Goal: Task Accomplishment & Management: Complete application form

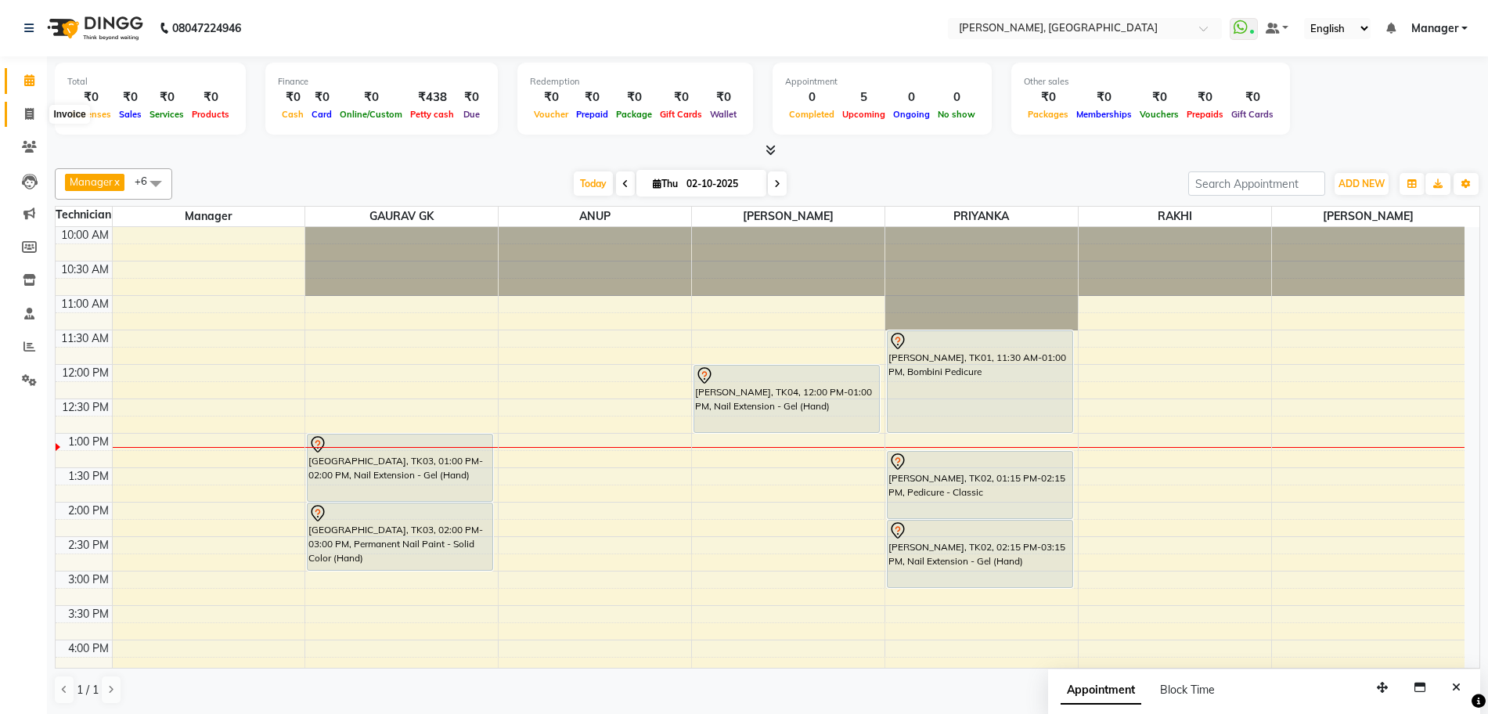
click at [30, 117] on icon at bounding box center [29, 114] width 9 height 12
select select "7674"
select select "service"
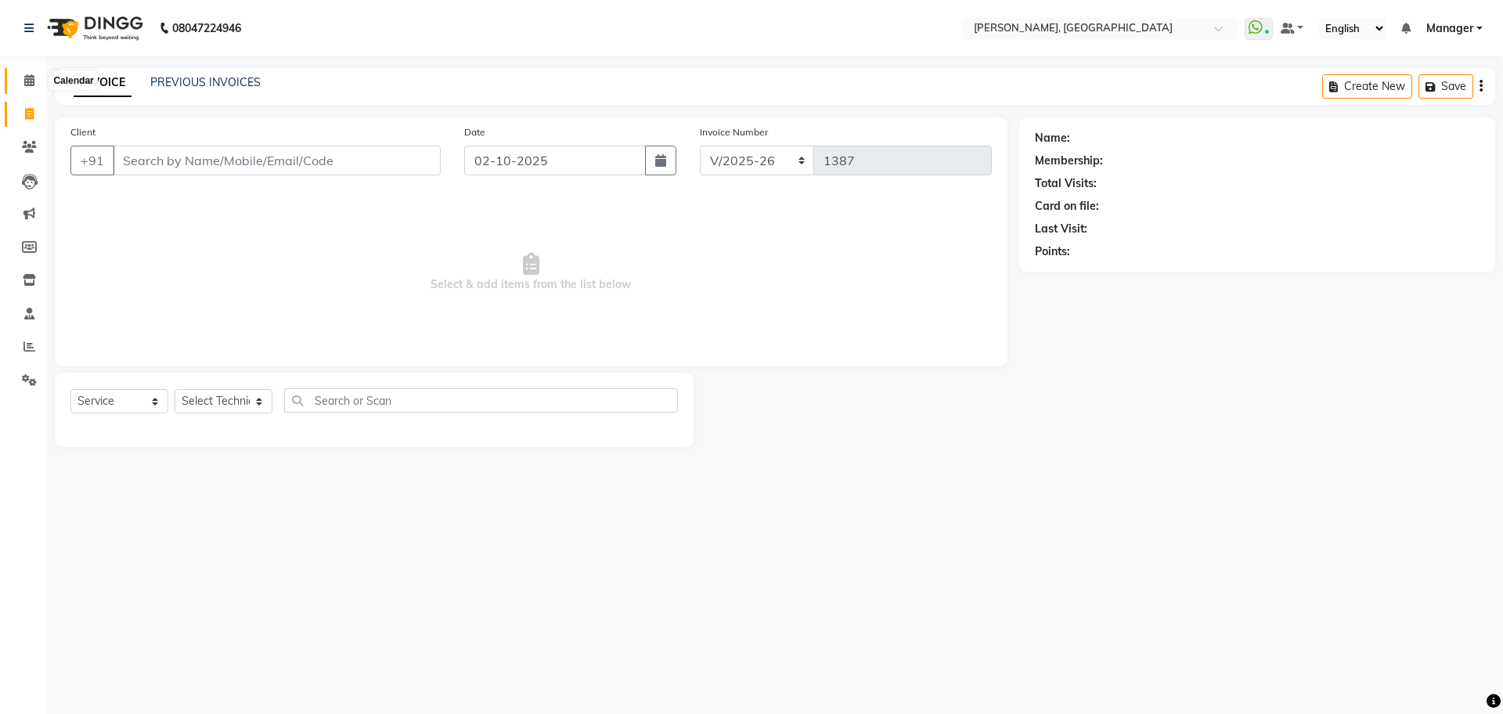
click at [28, 78] on icon at bounding box center [29, 80] width 10 height 12
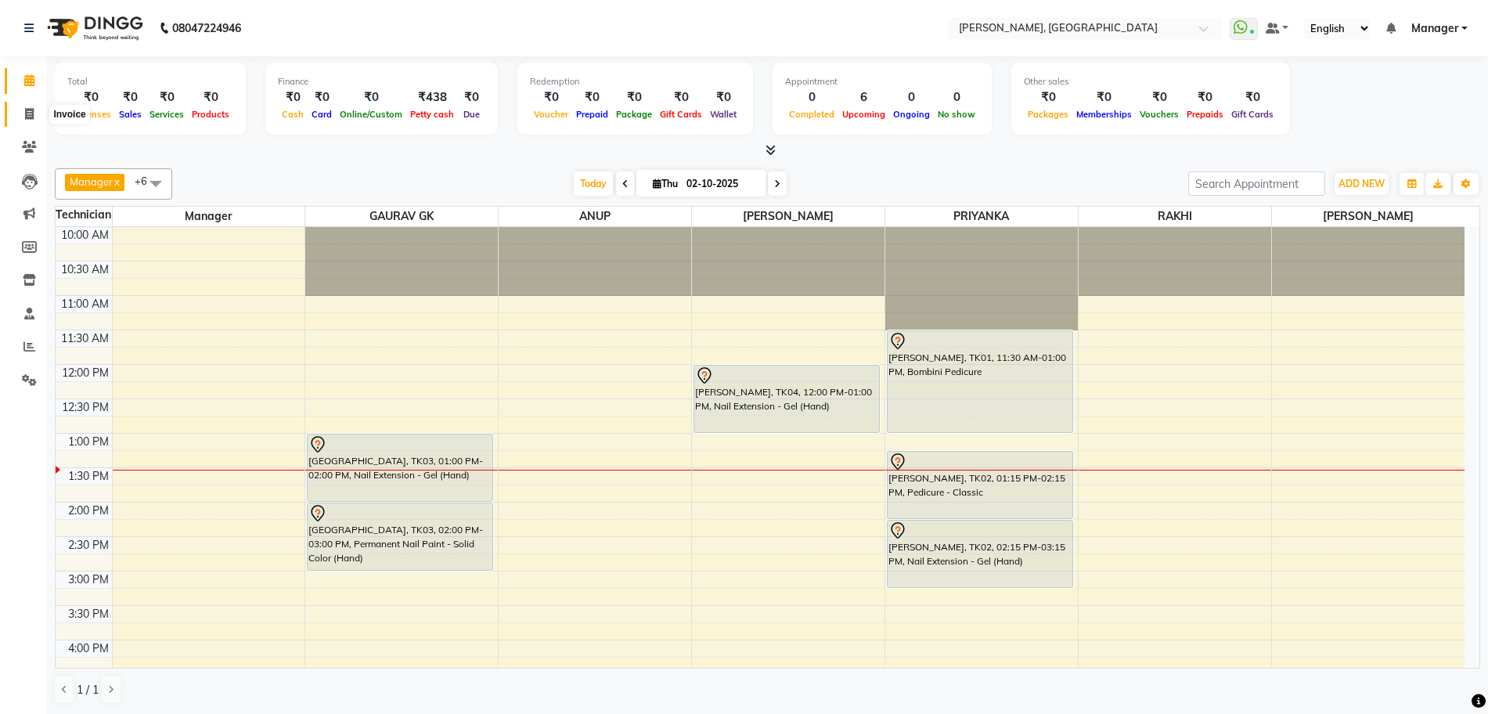
click at [34, 117] on span at bounding box center [29, 115] width 27 height 18
select select "service"
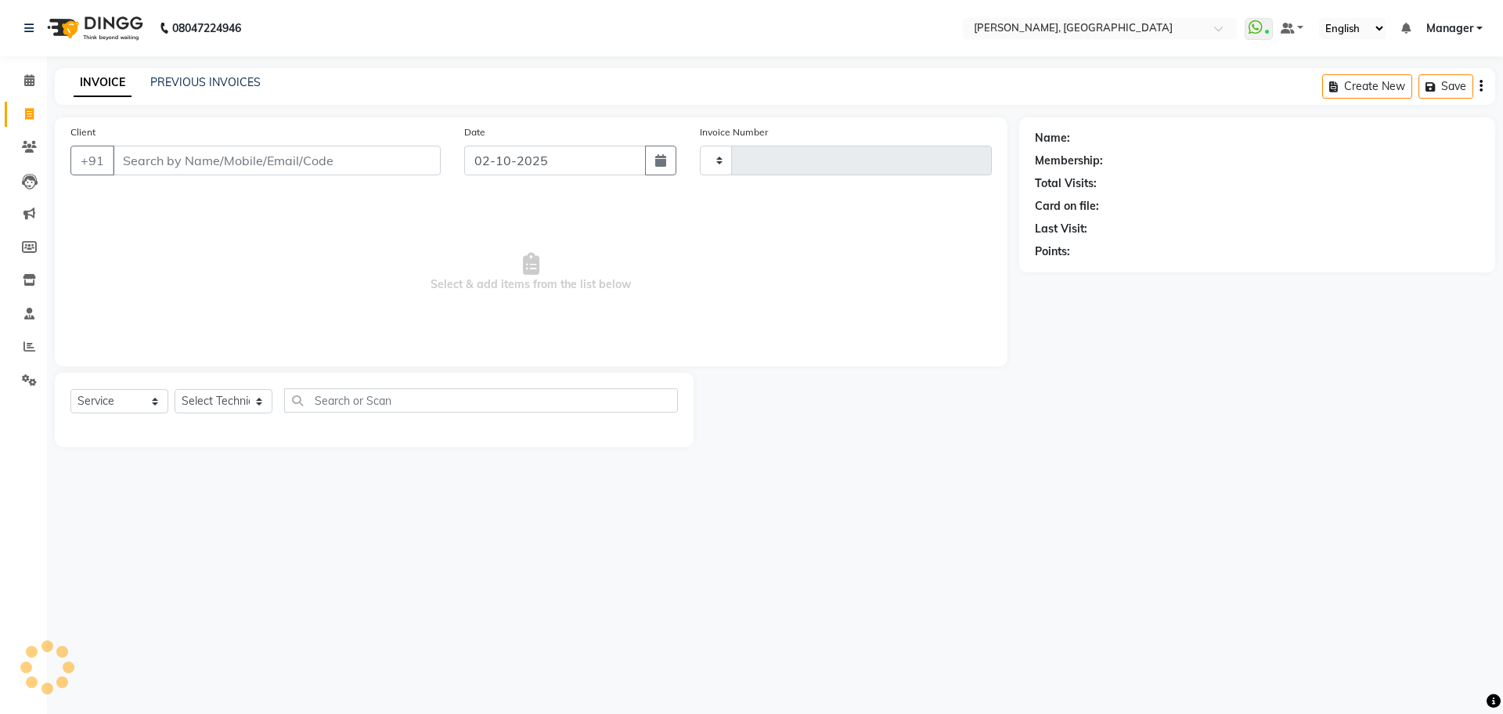
type input "1387"
select select "7674"
type input "7795523977"
click at [428, 156] on span "Add Client" at bounding box center [400, 161] width 62 height 16
select select "21"
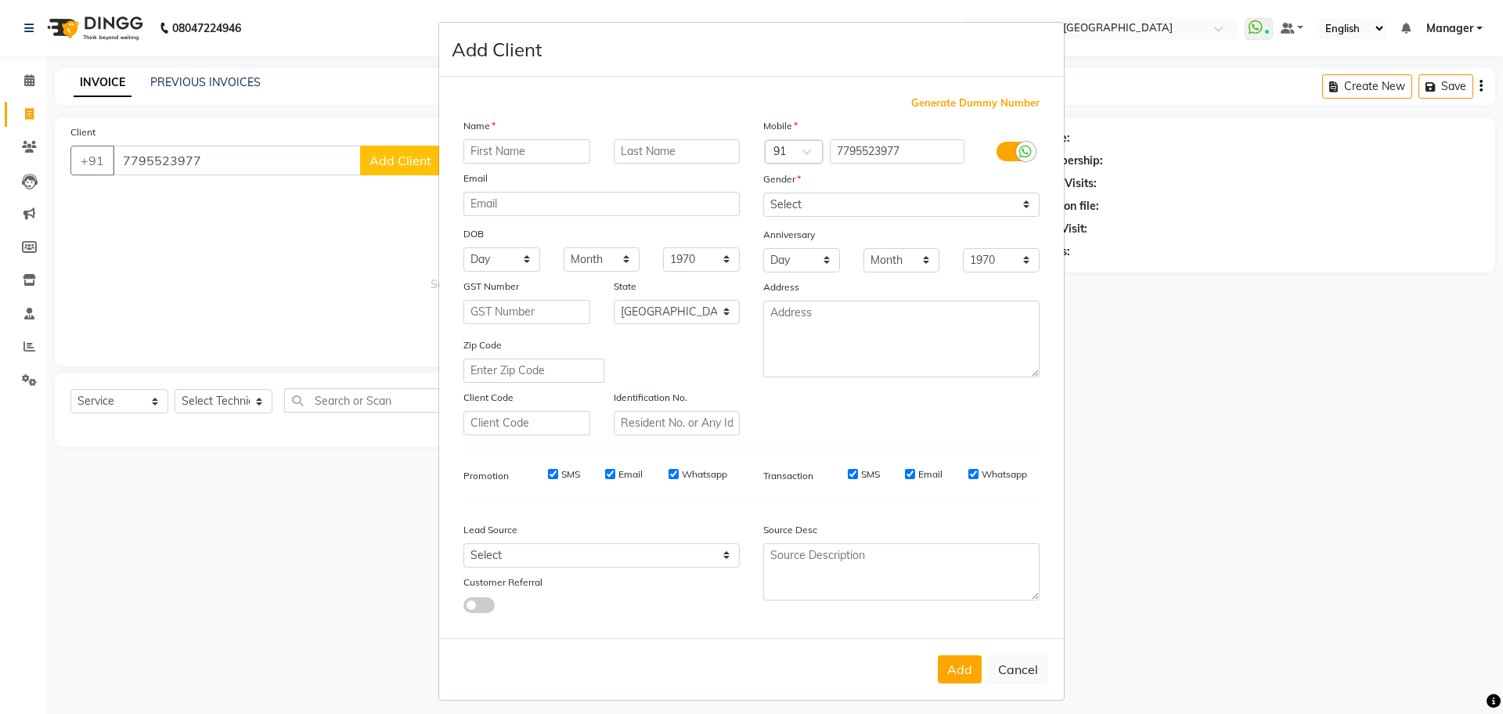
click at [218, 157] on ngb-modal-window "Add Client Generate Dummy Number Name Email DOB Day 01 02 03 04 05 06 07 08 09 …" at bounding box center [751, 357] width 1503 height 714
click at [1011, 678] on button "Cancel" at bounding box center [1018, 669] width 60 height 30
select select
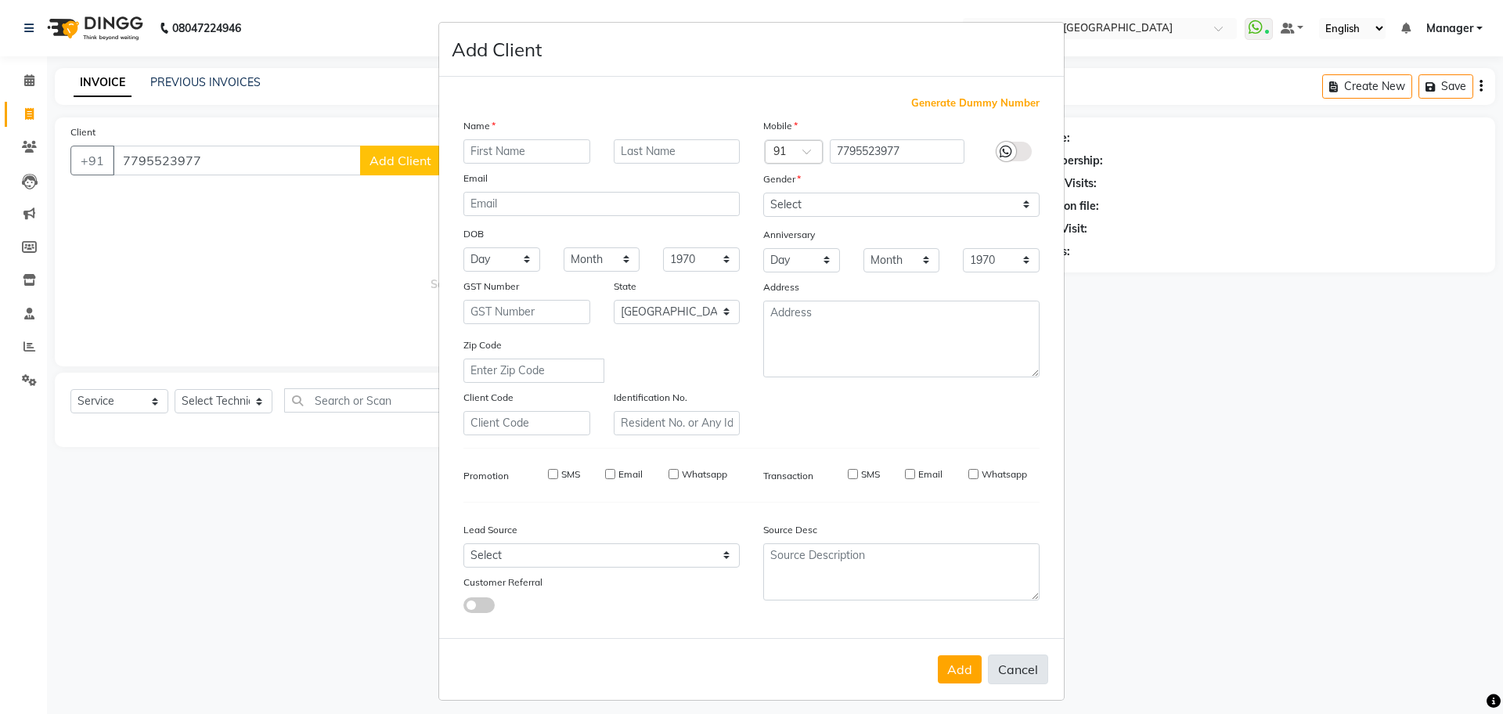
select select "null"
select select
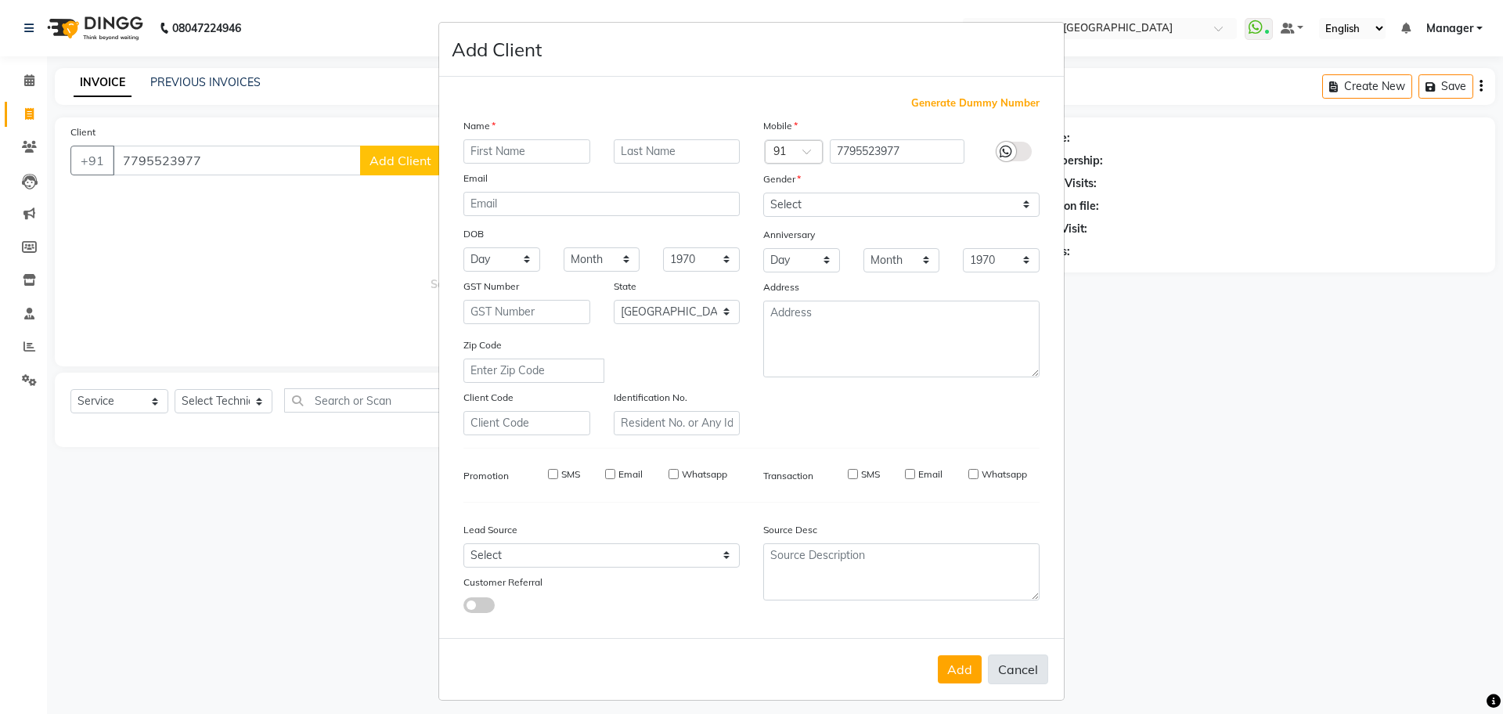
checkbox input "false"
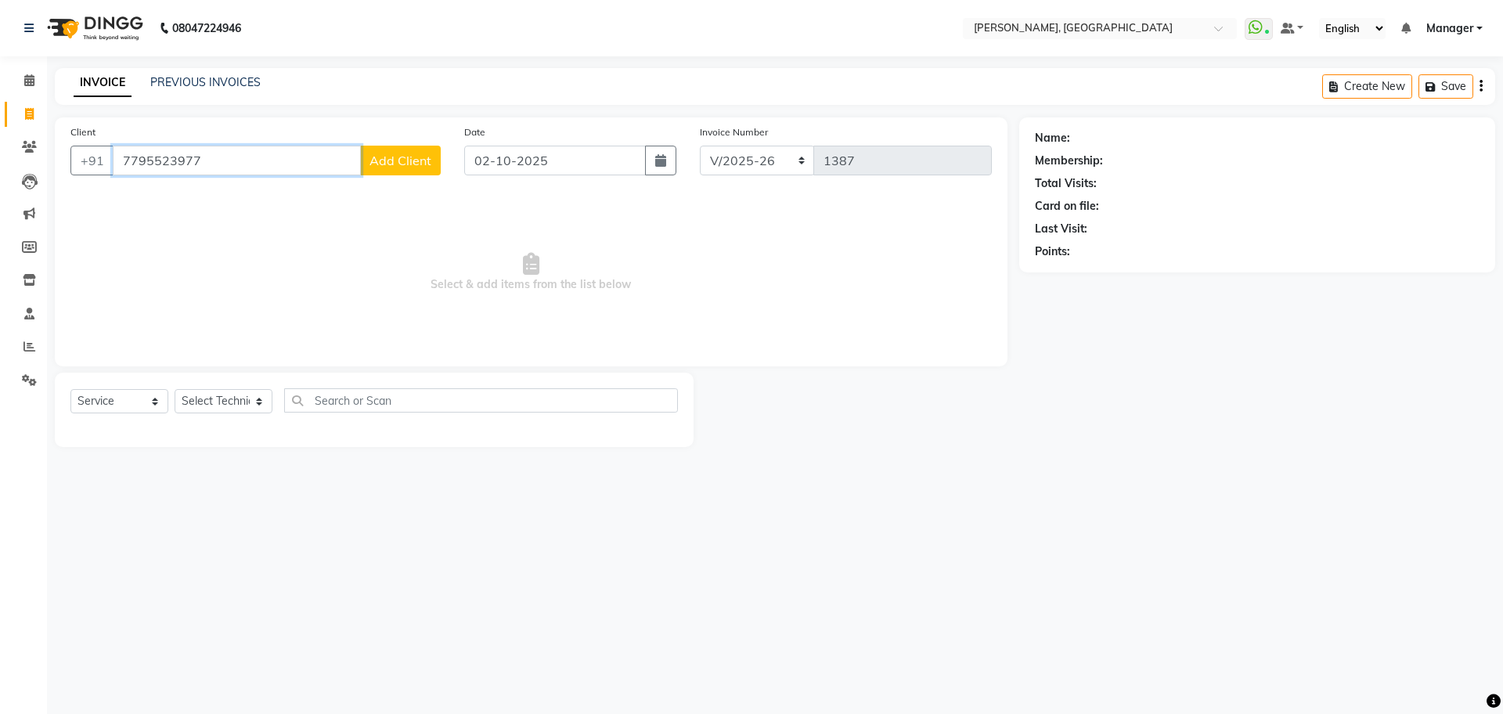
click at [218, 154] on input "7795523977" at bounding box center [237, 161] width 248 height 30
click at [243, 193] on ngb-highlight "77******55" at bounding box center [268, 197] width 64 height 16
type input "77******55"
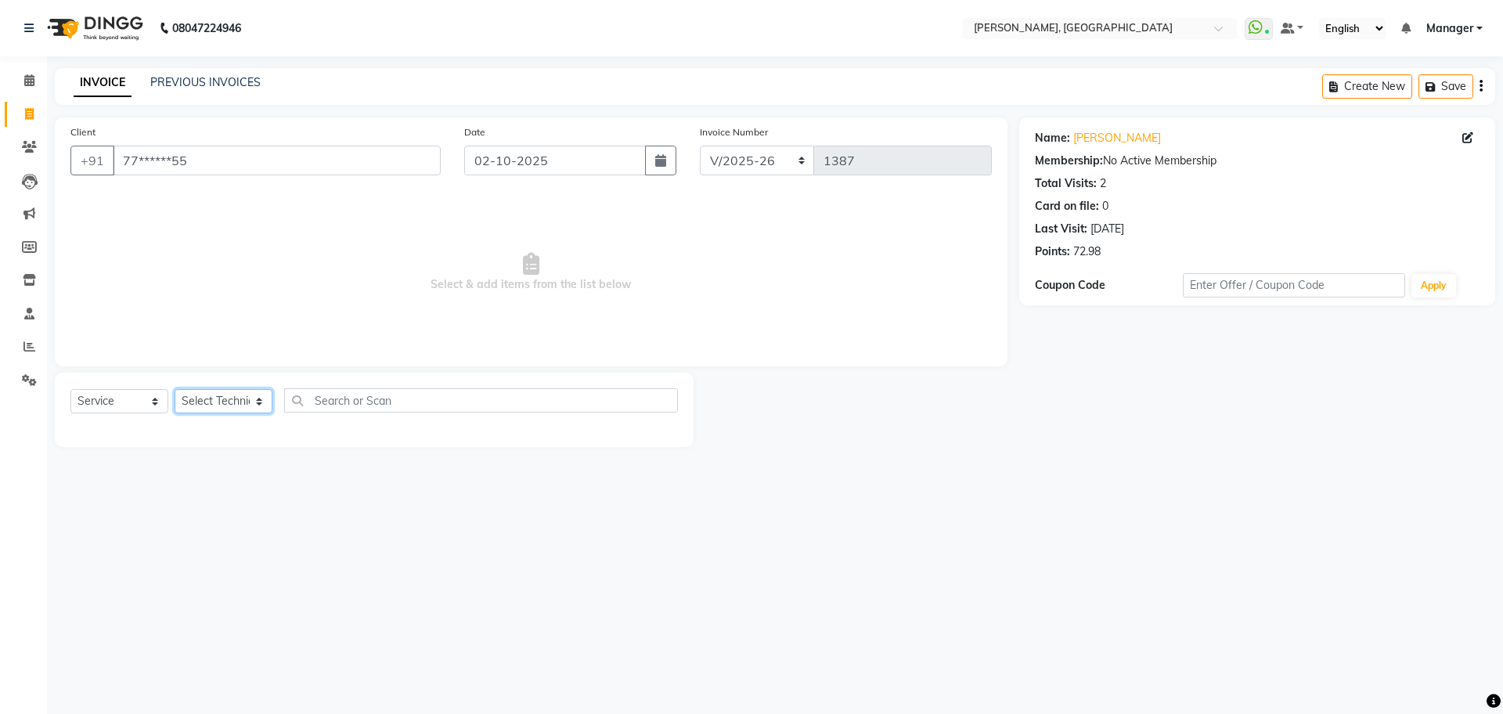
click at [215, 393] on select "Select Technician ANUP GAURAV GK [PERSON_NAME] Manager Owner [PERSON_NAME] RAKH…" at bounding box center [224, 401] width 98 height 24
click at [175, 389] on select "Select Technician ANUP GAURAV GK [PERSON_NAME] Manager Owner [PERSON_NAME] RAKH…" at bounding box center [224, 401] width 98 height 24
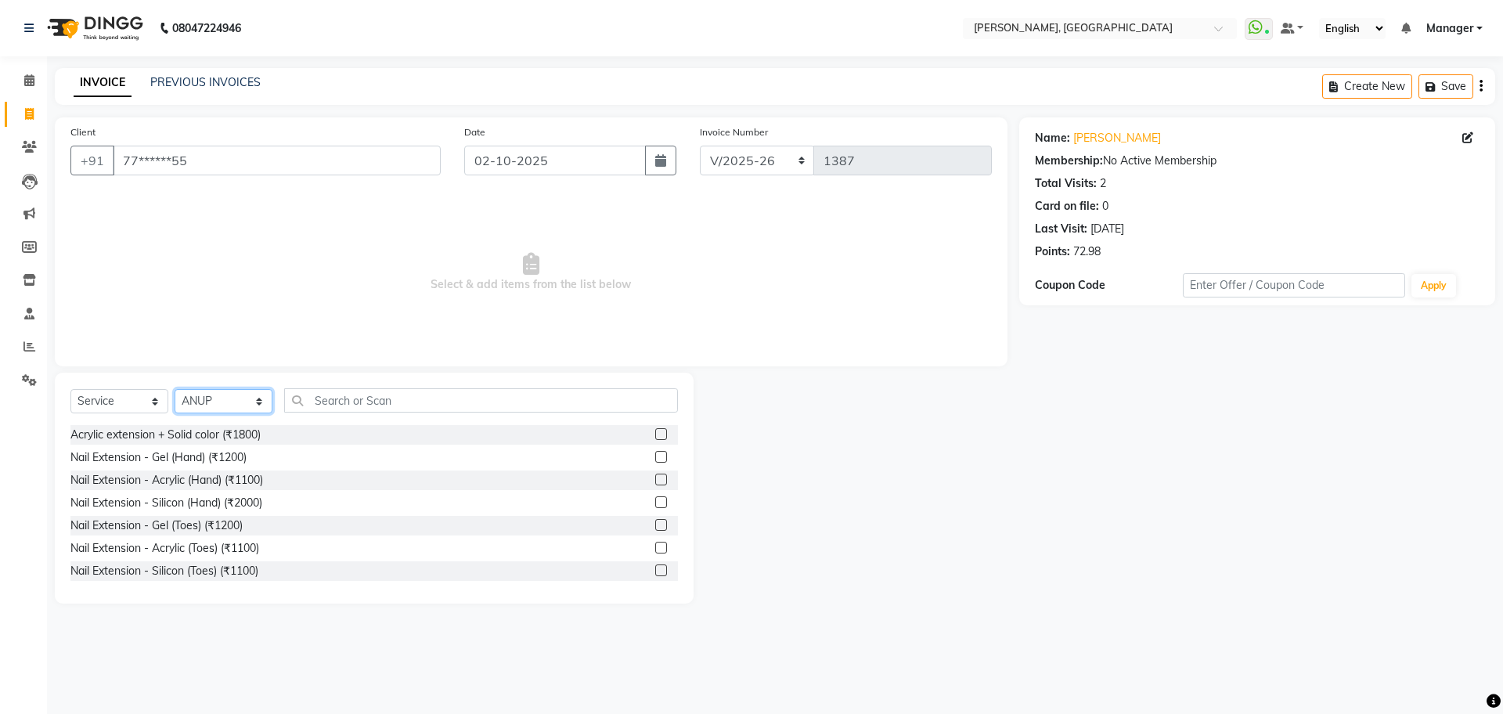
click at [223, 403] on select "Select Technician ANUP GAURAV GK [PERSON_NAME] Manager Owner [PERSON_NAME] RAKH…" at bounding box center [224, 401] width 98 height 24
select select "92343"
click at [175, 389] on select "Select Technician ANUP GAURAV GK [PERSON_NAME] Manager Owner [PERSON_NAME] RAKH…" at bounding box center [224, 401] width 98 height 24
click at [516, 394] on input "text" at bounding box center [481, 400] width 394 height 24
type input "1200"
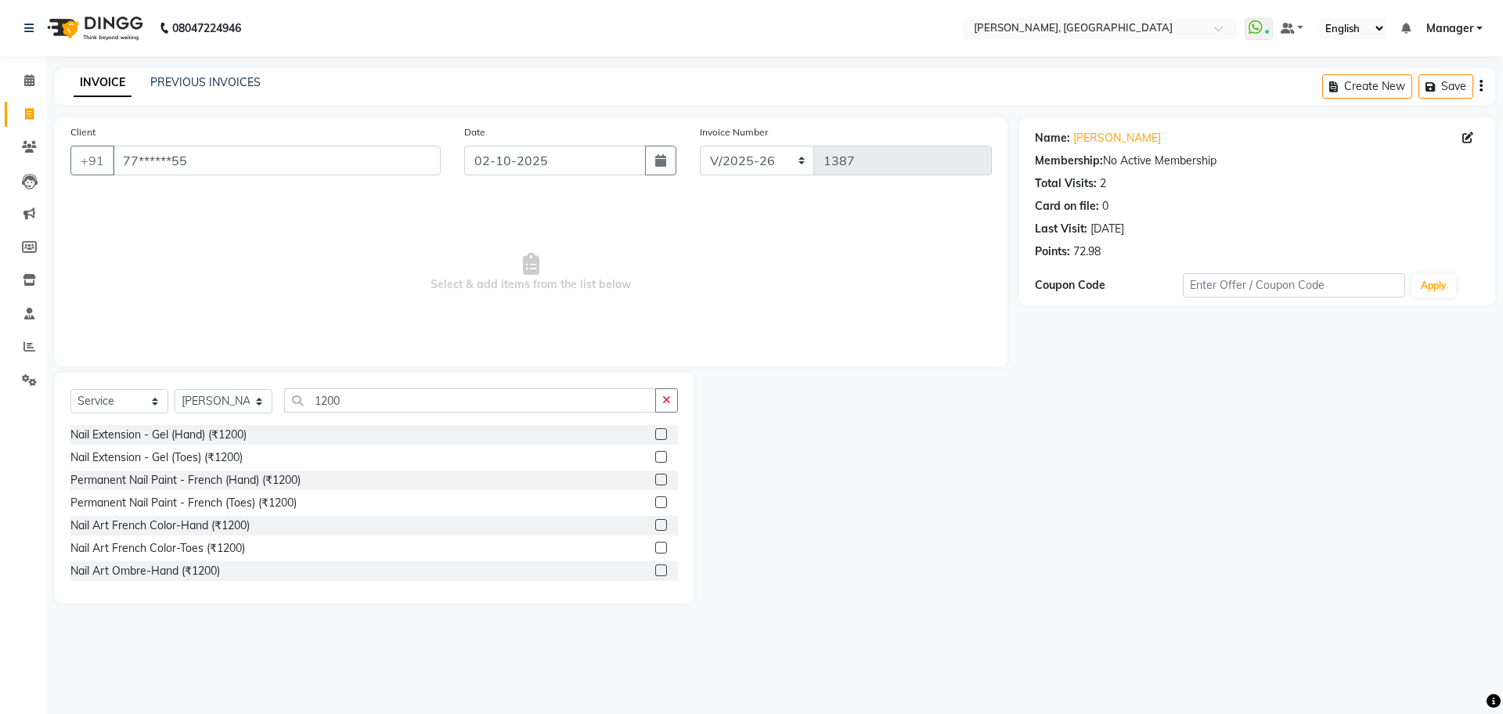
click at [655, 431] on label at bounding box center [661, 434] width 12 height 12
click at [655, 431] on input "checkbox" at bounding box center [660, 435] width 10 height 10
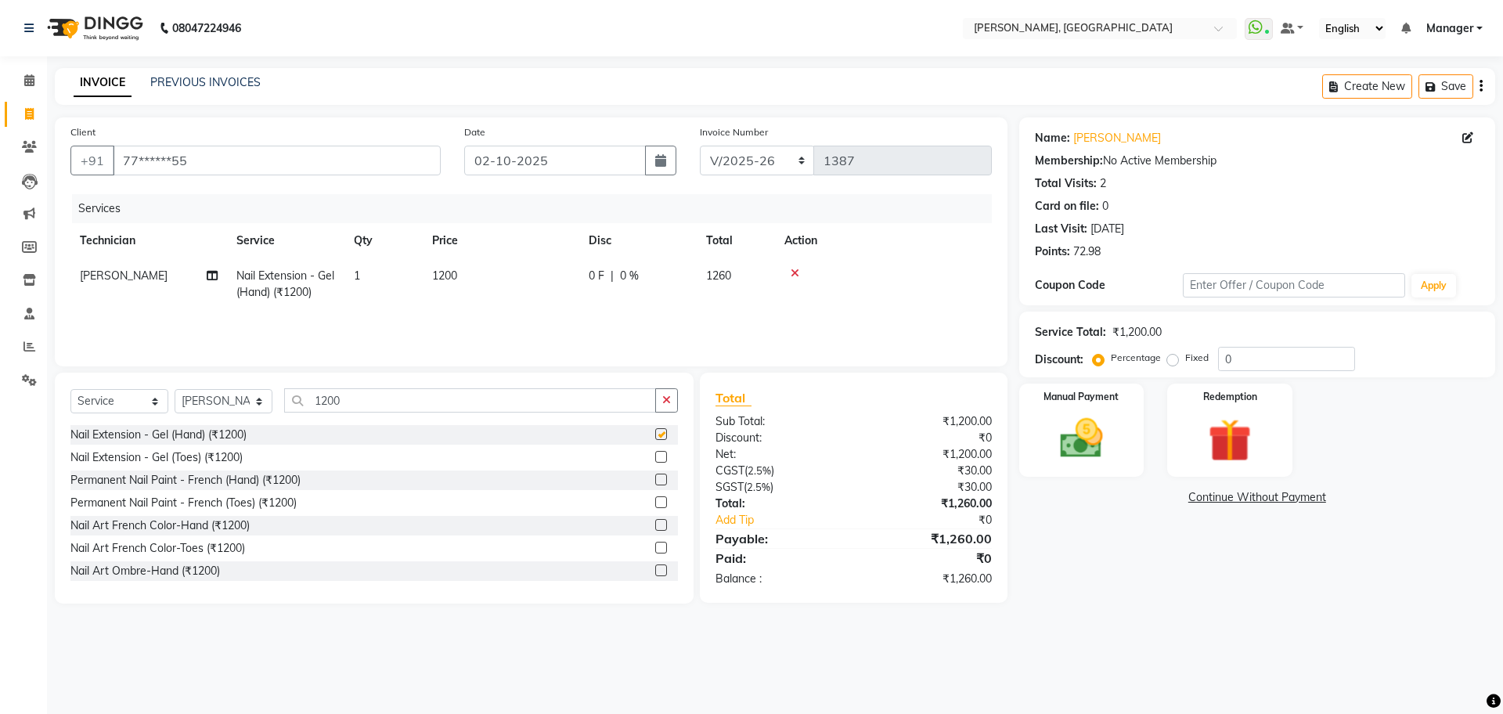
checkbox input "false"
click at [667, 405] on icon "button" at bounding box center [666, 399] width 9 height 11
type input "700"
click at [655, 429] on label at bounding box center [661, 434] width 12 height 12
click at [655, 430] on input "checkbox" at bounding box center [660, 435] width 10 height 10
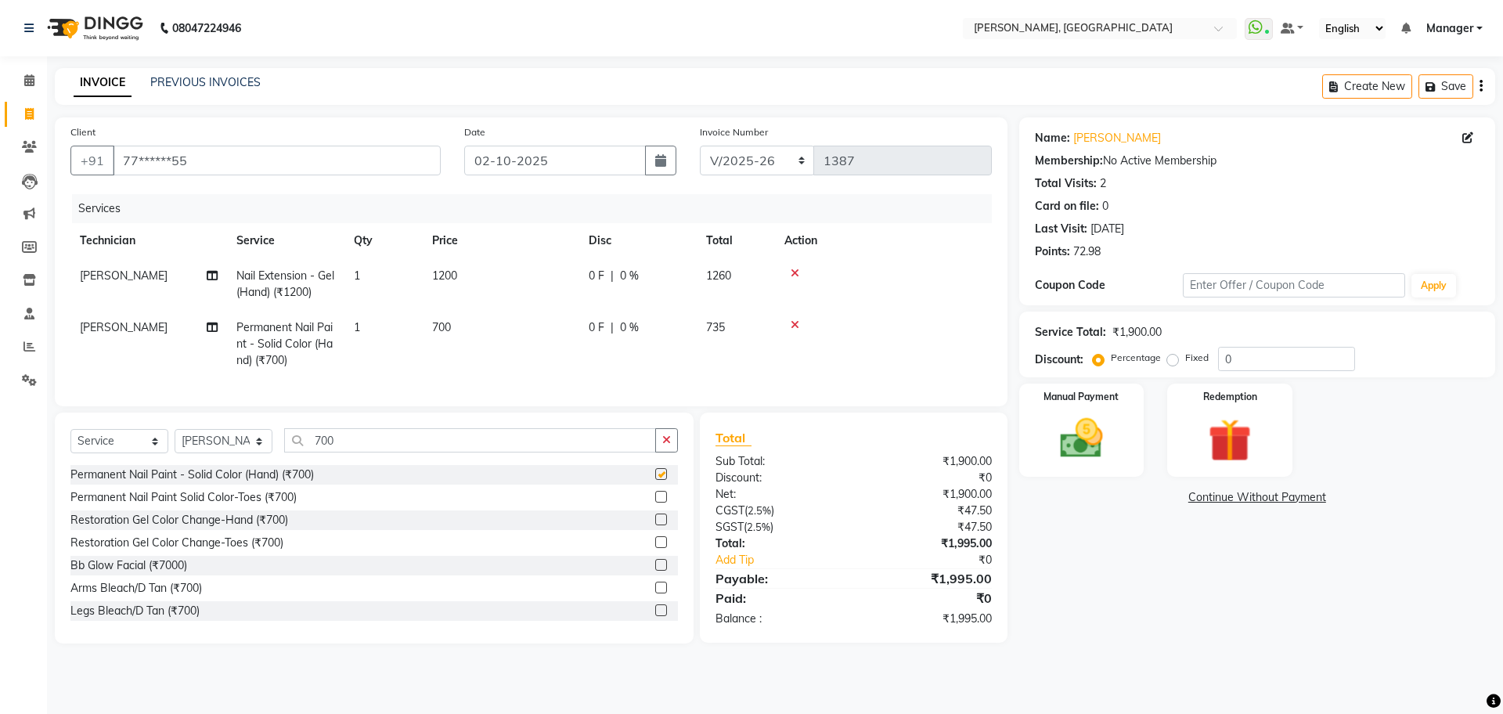
checkbox input "false"
click at [670, 445] on icon "button" at bounding box center [666, 439] width 9 height 11
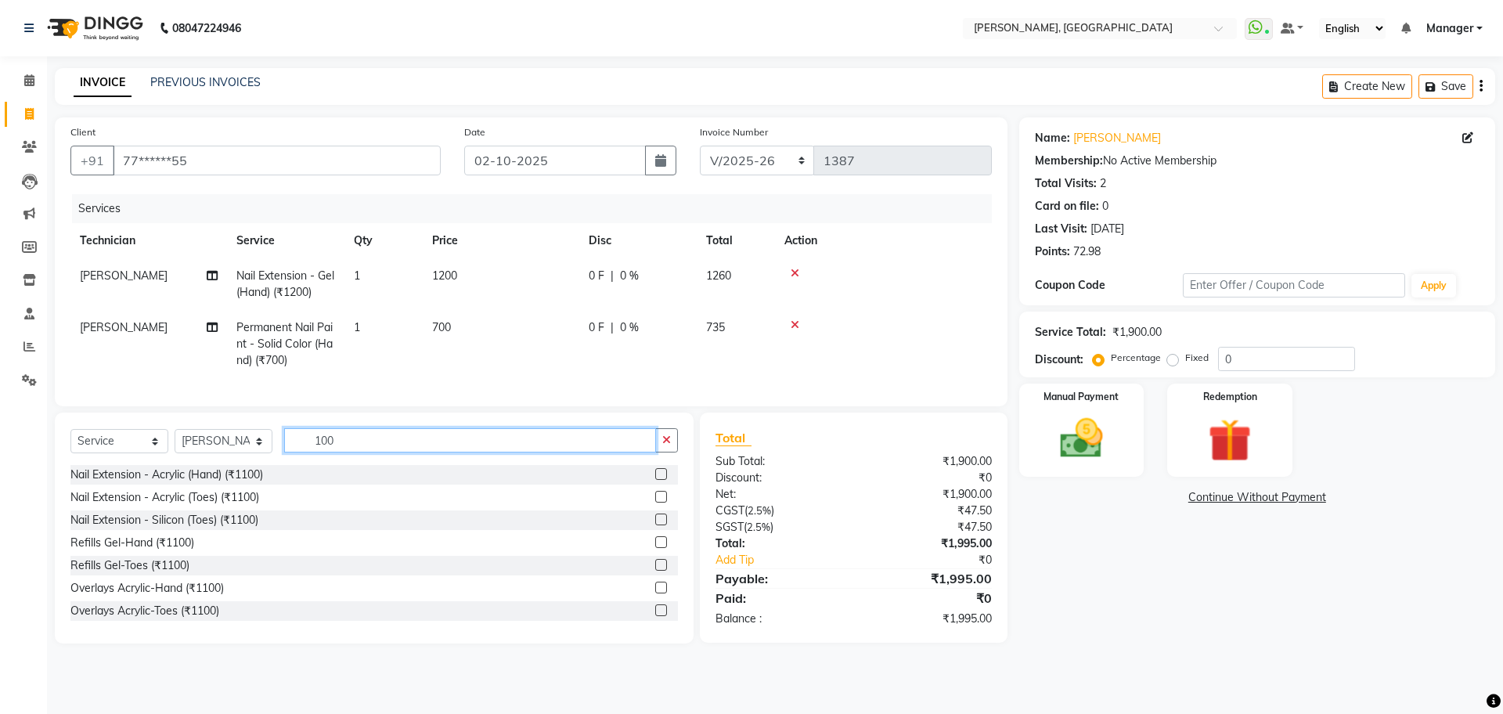
click at [391, 447] on input "100" at bounding box center [470, 440] width 372 height 24
type input "1"
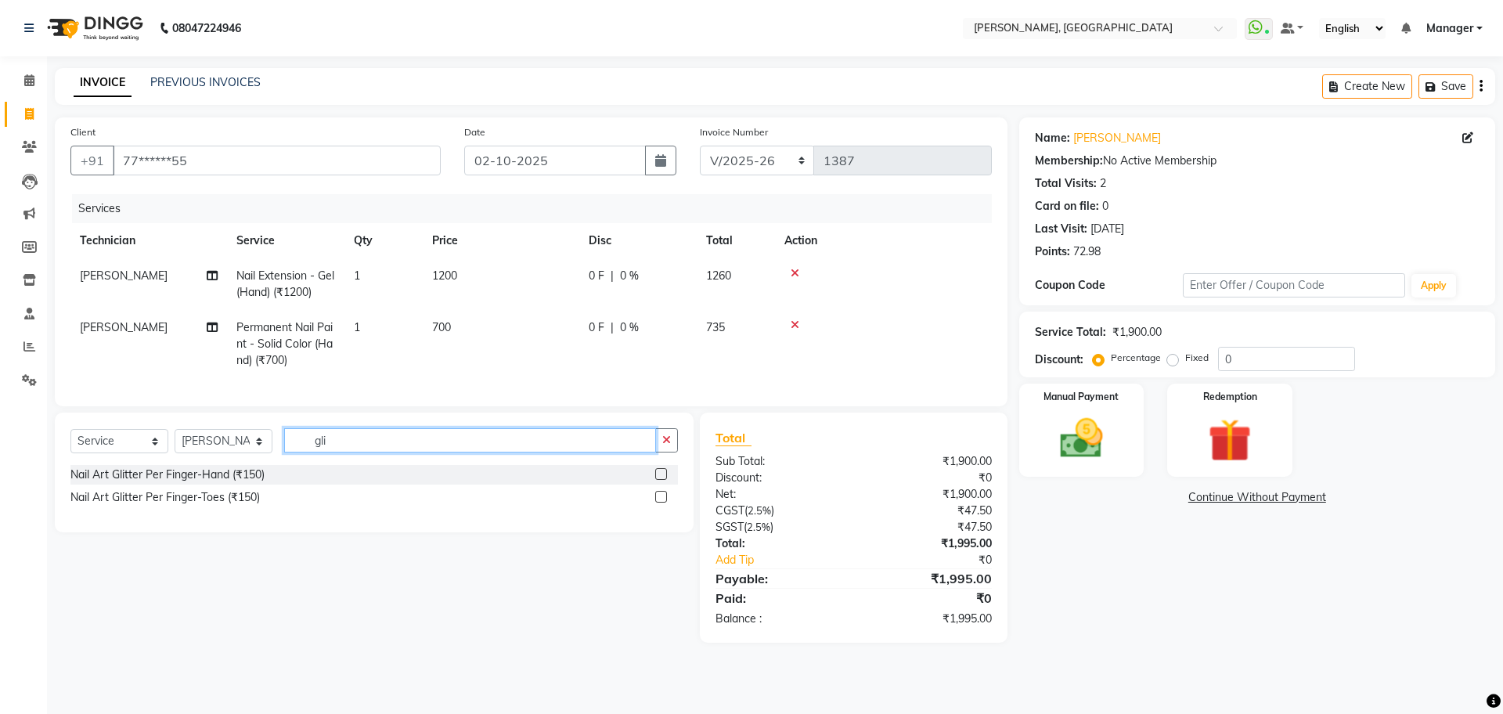
type input "gli"
click at [661, 480] on label at bounding box center [661, 474] width 12 height 12
click at [661, 480] on input "checkbox" at bounding box center [660, 475] width 10 height 10
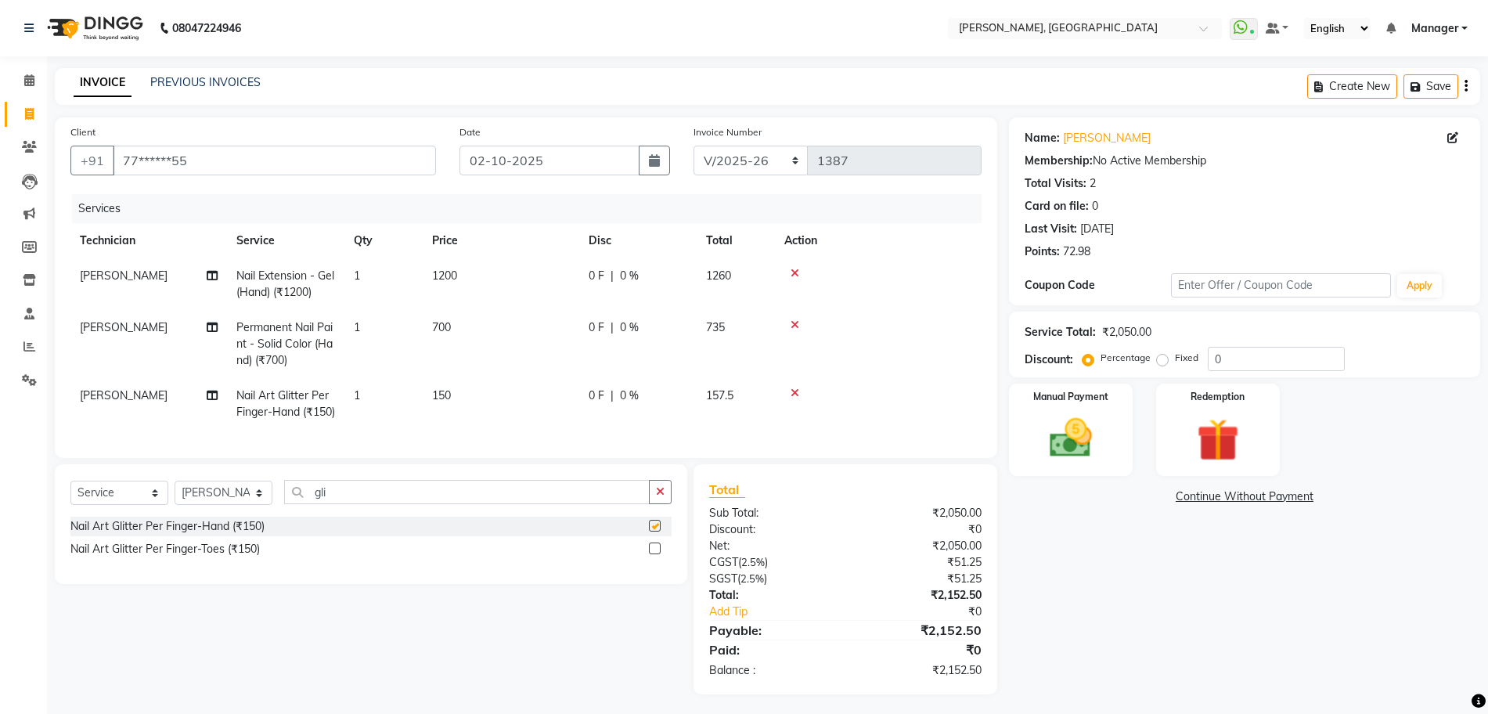
checkbox input "false"
click at [364, 392] on td "1" at bounding box center [383, 404] width 78 height 52
select select "92343"
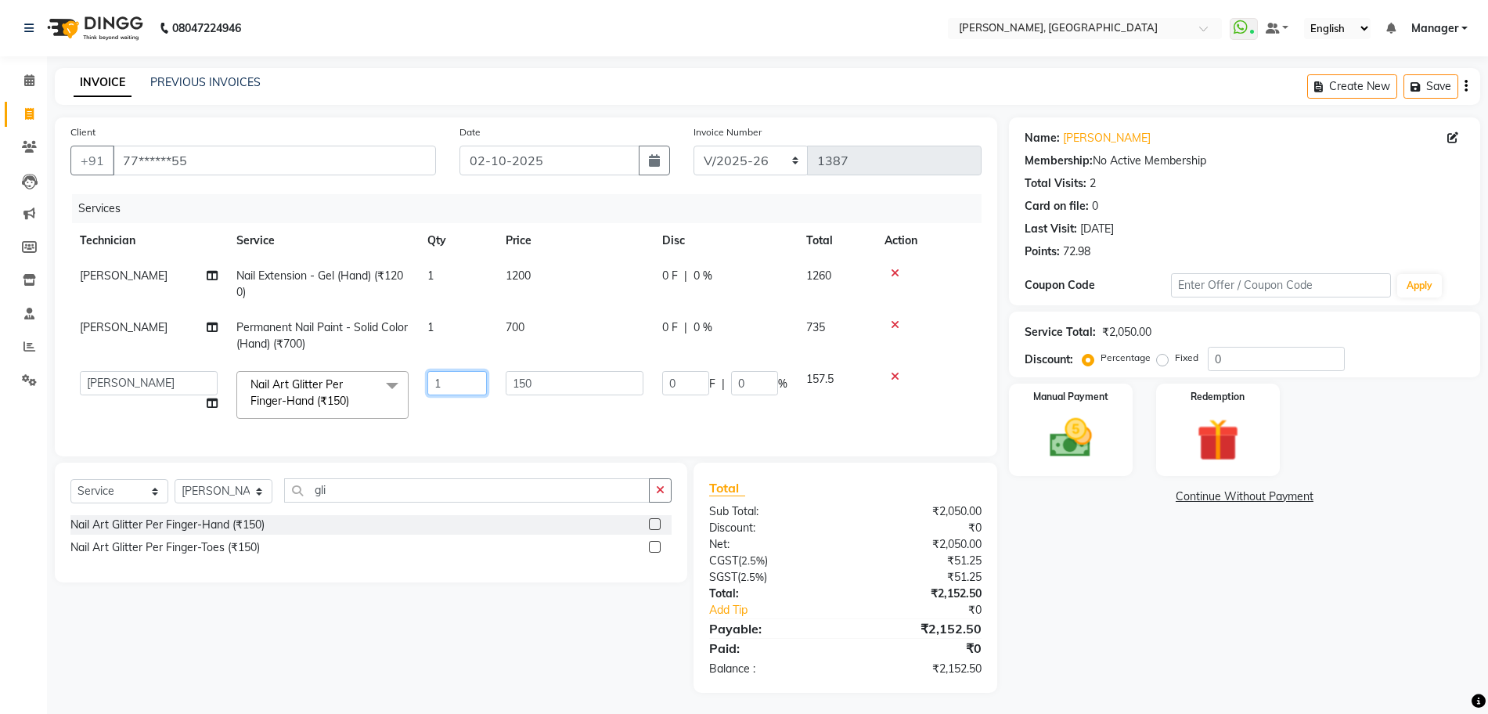
click at [462, 389] on input "1" at bounding box center [456, 383] width 59 height 24
type input "2"
type input "4"
click at [1320, 366] on input "0" at bounding box center [1276, 359] width 137 height 24
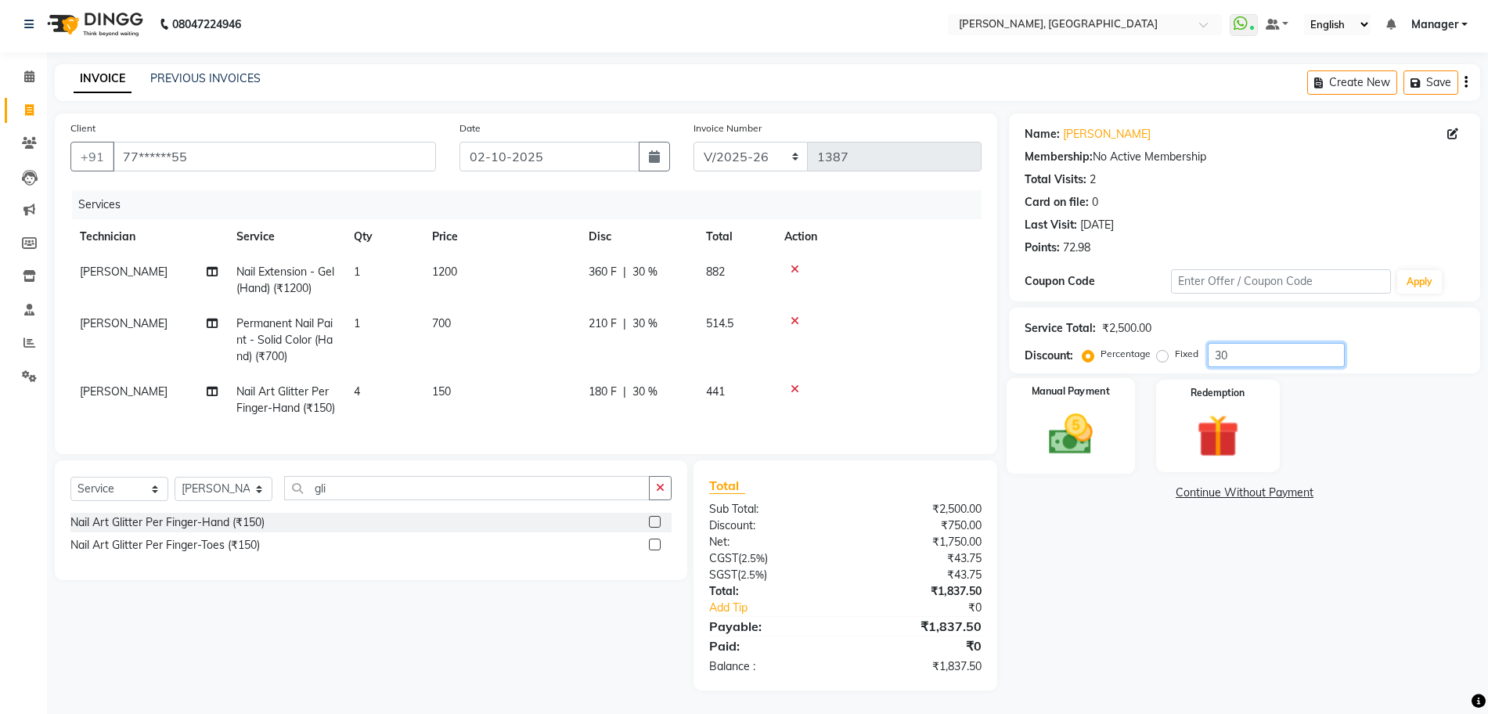
scroll to position [35, 0]
type input "30"
click at [1076, 409] on img at bounding box center [1071, 434] width 72 height 51
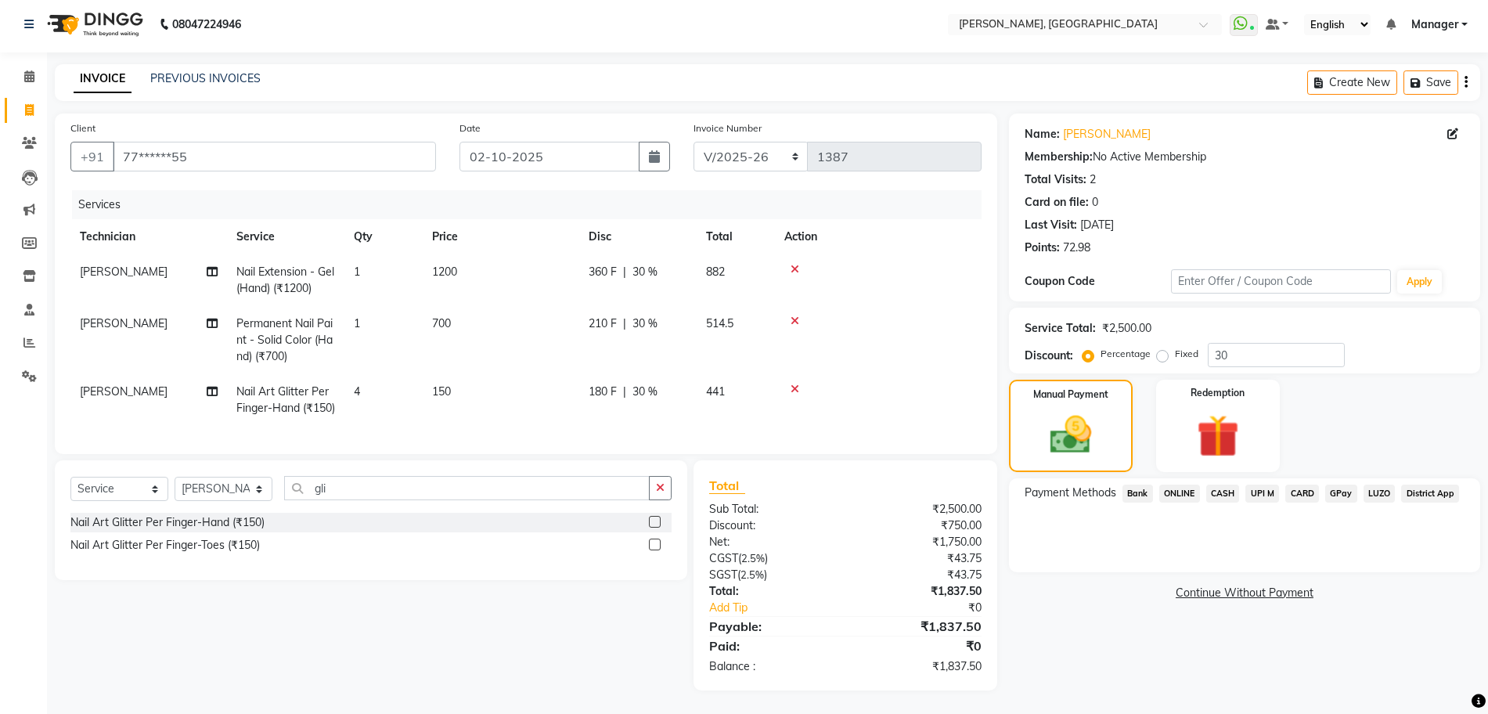
click at [1171, 484] on span "ONLINE" at bounding box center [1179, 493] width 41 height 18
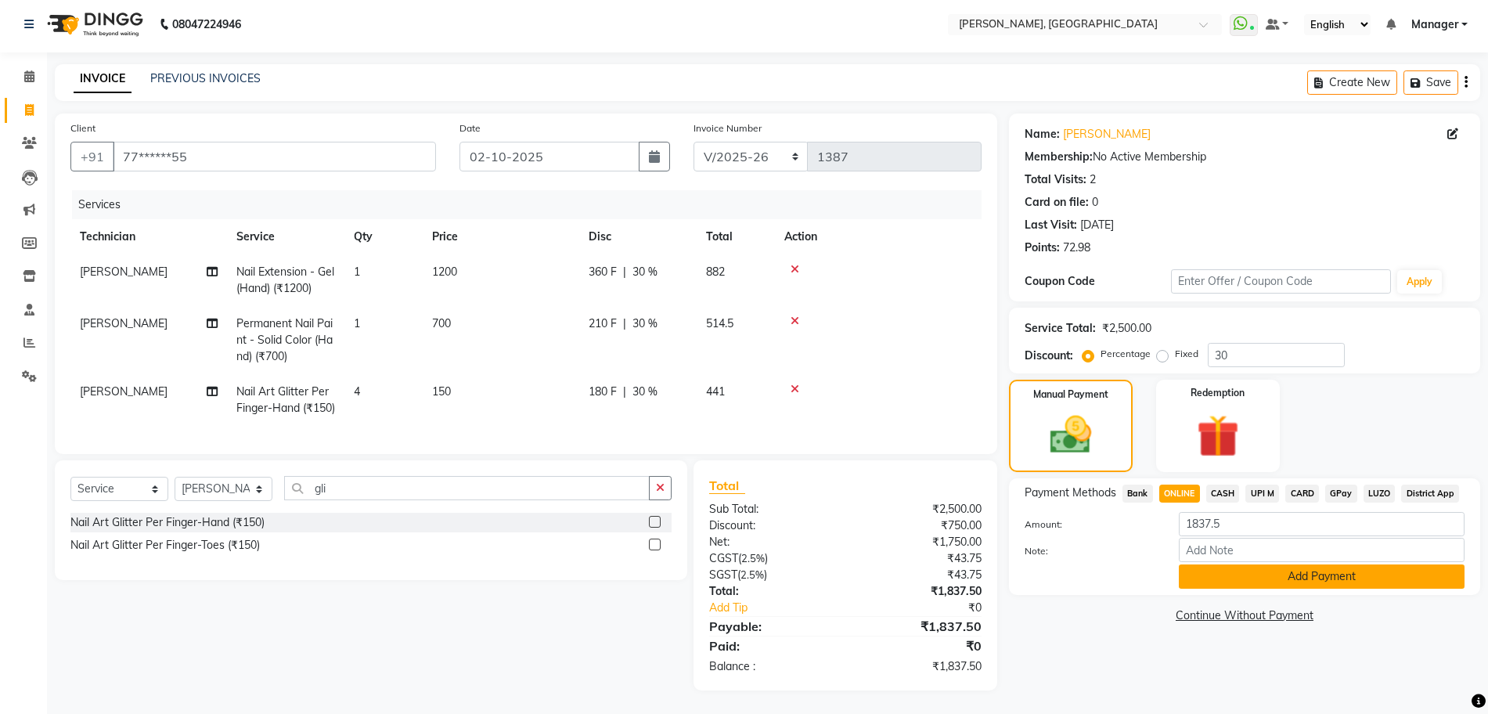
click at [1240, 564] on button "Add Payment" at bounding box center [1322, 576] width 286 height 24
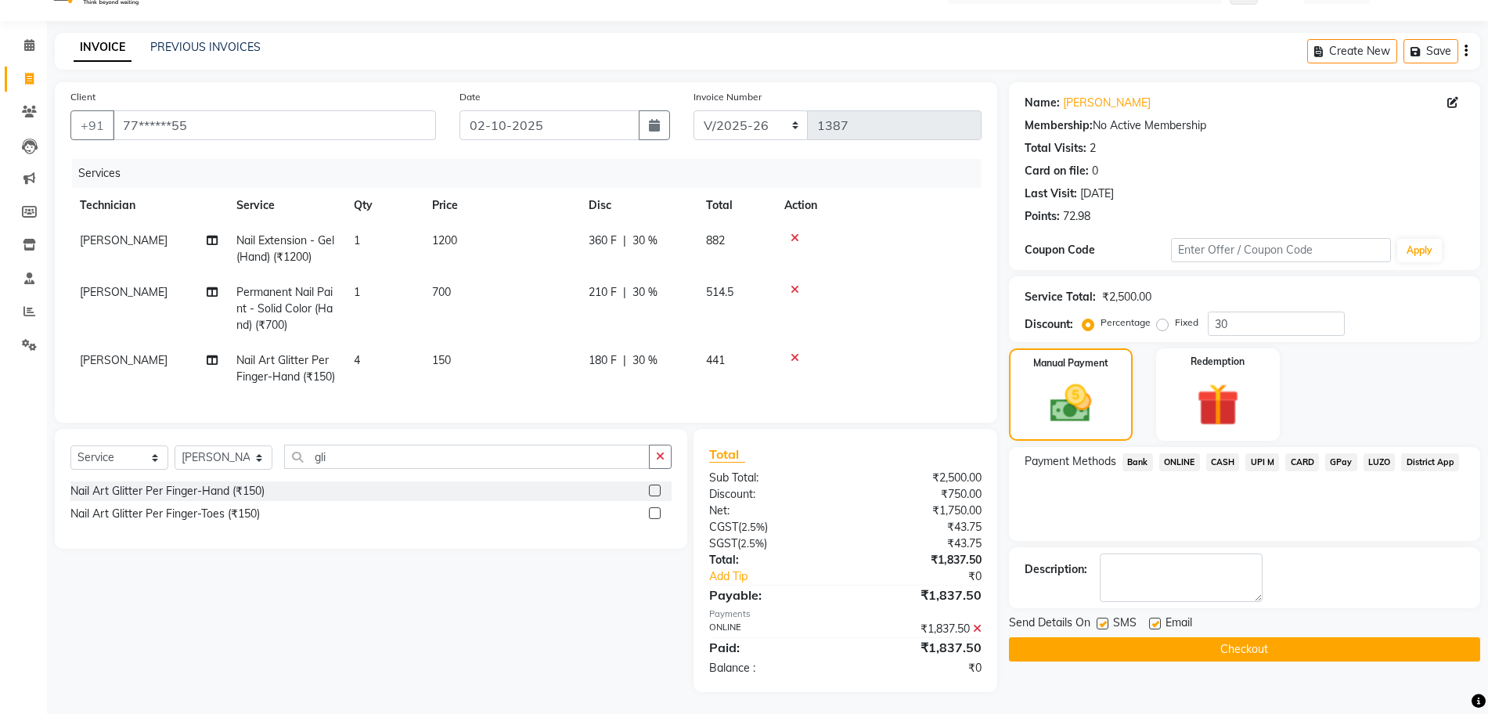
click at [1075, 653] on button "Checkout" at bounding box center [1244, 649] width 471 height 24
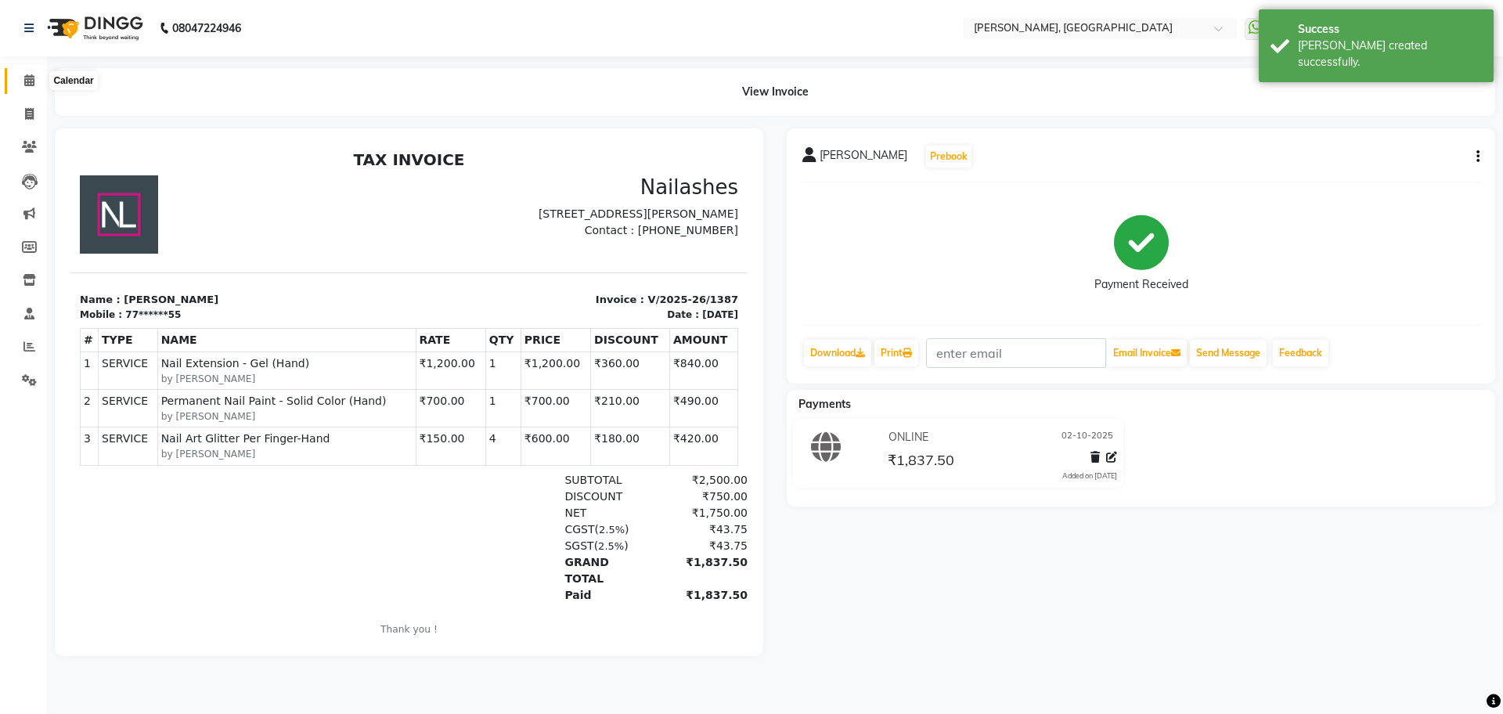
click at [26, 80] on icon at bounding box center [29, 80] width 10 height 12
